Goal: Manage account settings

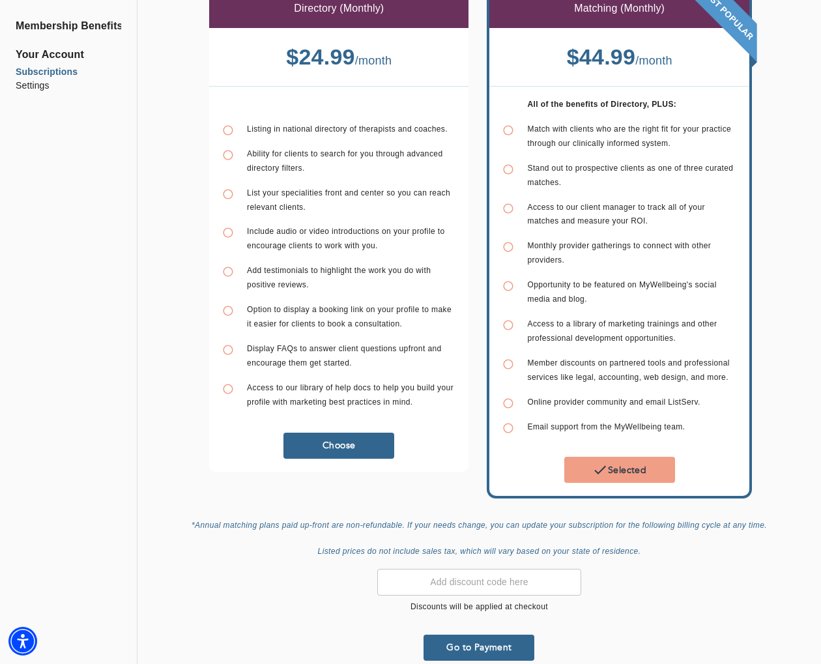
scroll to position [82, 0]
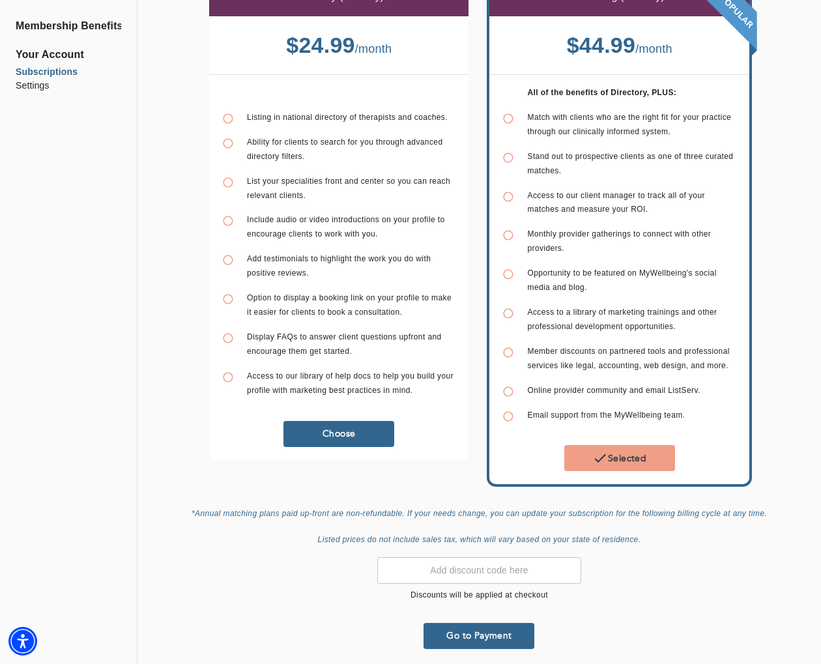
click at [479, 635] on span "Go to Payment" at bounding box center [479, 636] width 100 height 12
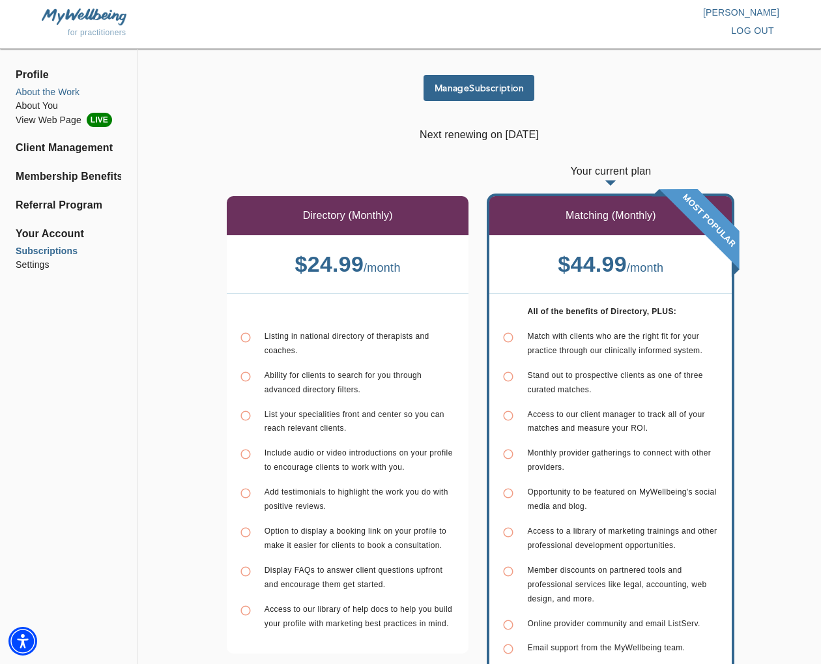
click at [64, 89] on li "About the Work" at bounding box center [69, 92] width 106 height 14
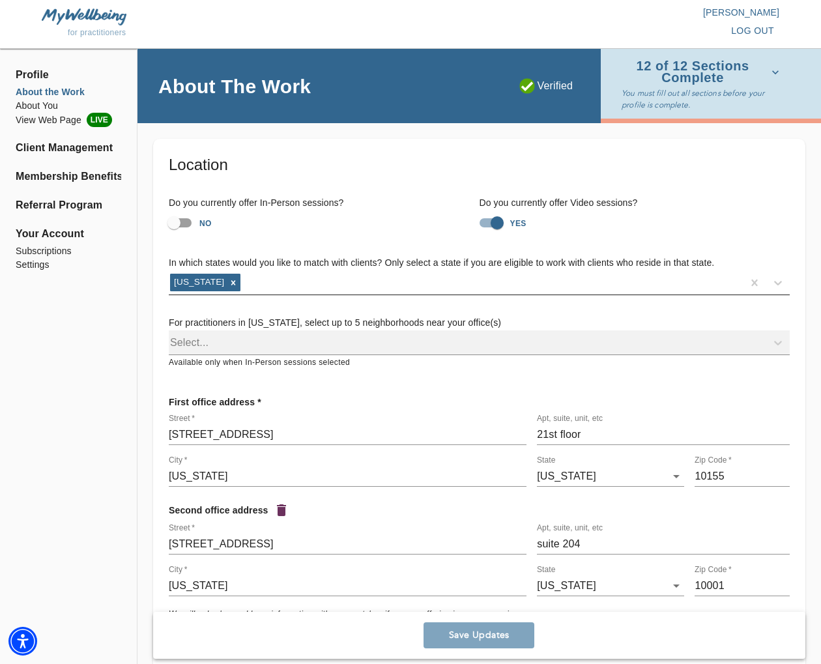
click at [650, 286] on div "[US_STATE]" at bounding box center [456, 283] width 574 height 21
click at [713, 149] on div "Location Do you currently offer In-Person sessions? NO Do you currently offer V…" at bounding box center [479, 415] width 653 height 553
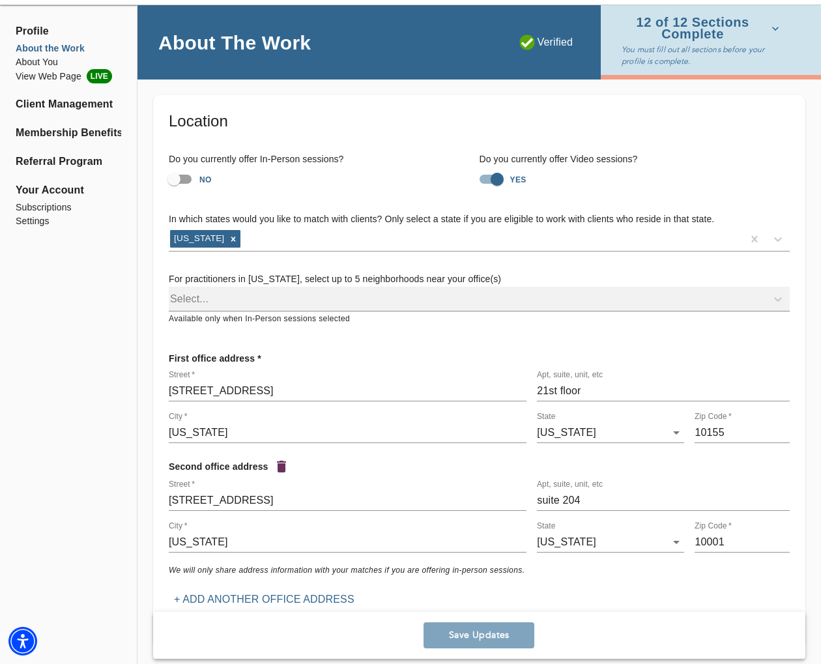
scroll to position [42, 0]
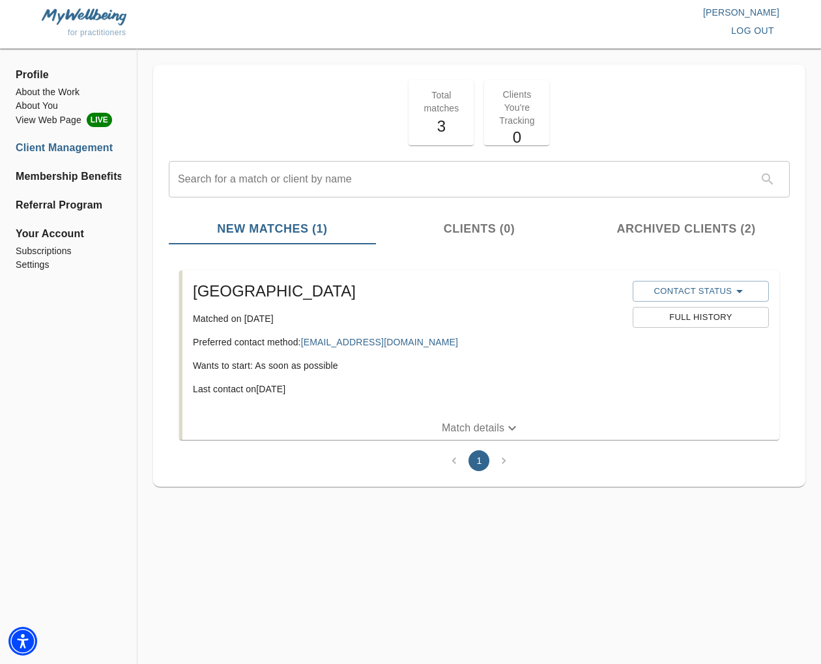
click at [748, 31] on span "log out" at bounding box center [752, 31] width 43 height 16
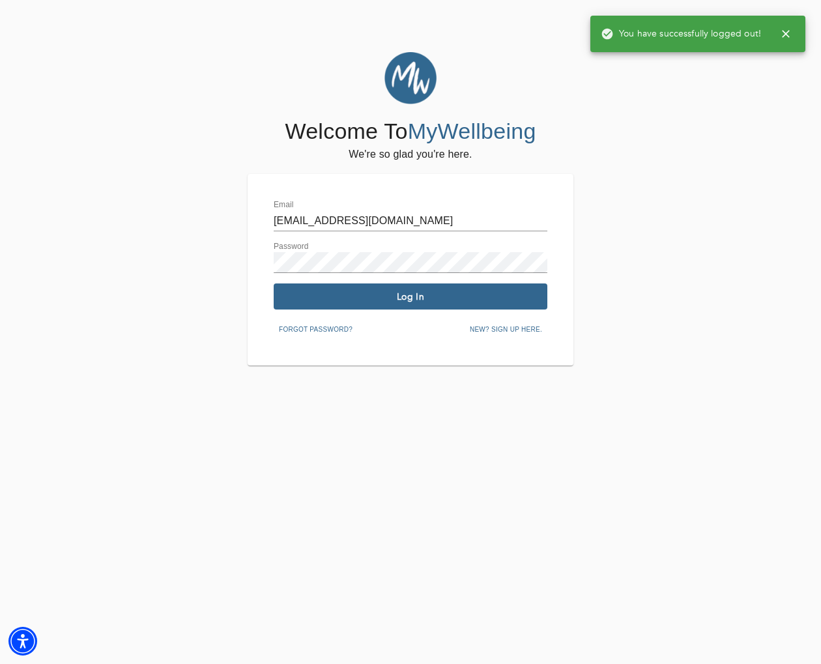
click at [395, 222] on input "drheidibesse@gmail.com" at bounding box center [411, 221] width 274 height 21
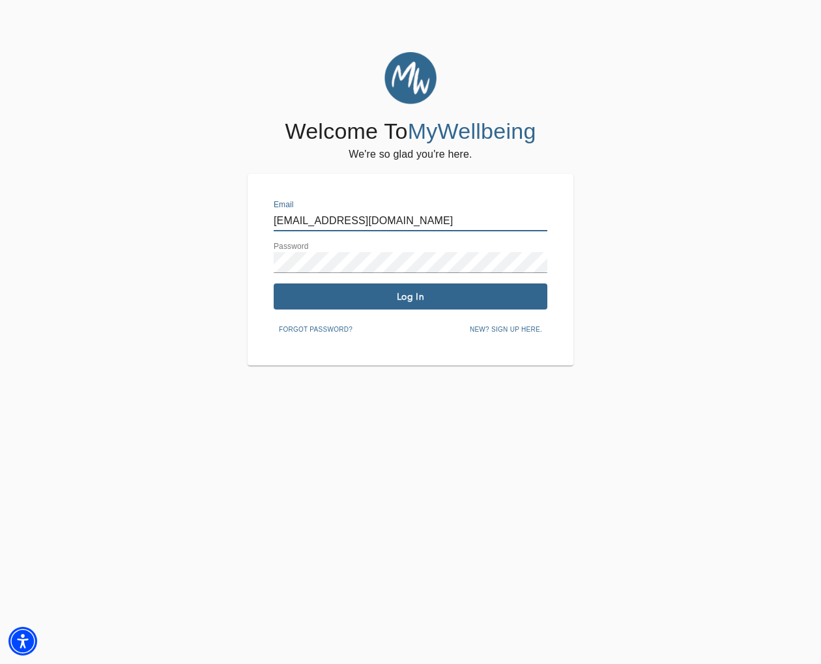
type input "monicaparham@selfworksgroup.com"
click at [380, 287] on button "Log In" at bounding box center [411, 297] width 274 height 26
